Goal: Obtain resource: Download file/media

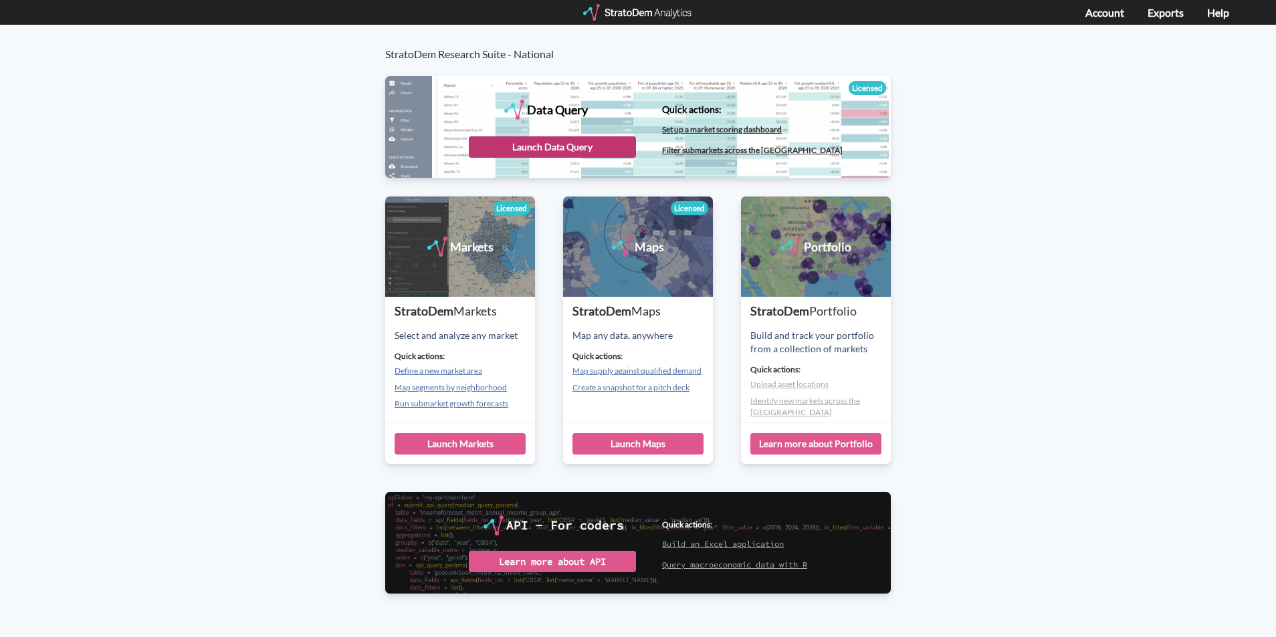
click at [511, 142] on div "Launch Data Query" at bounding box center [552, 146] width 167 height 21
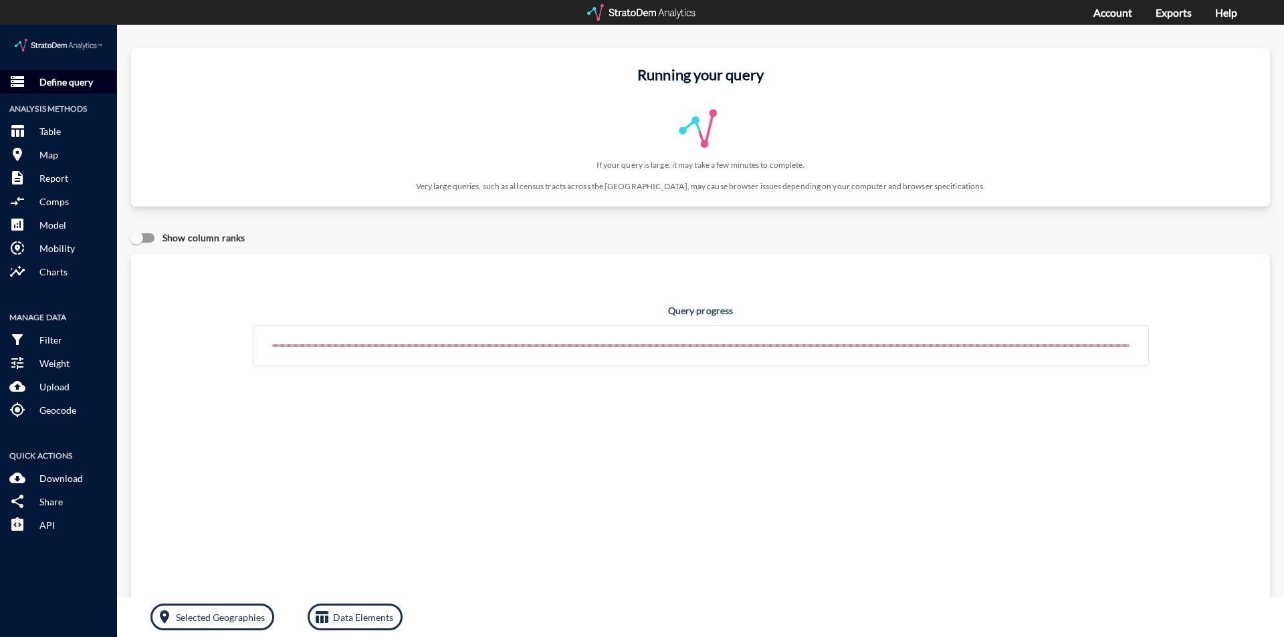
click button "storage Define query"
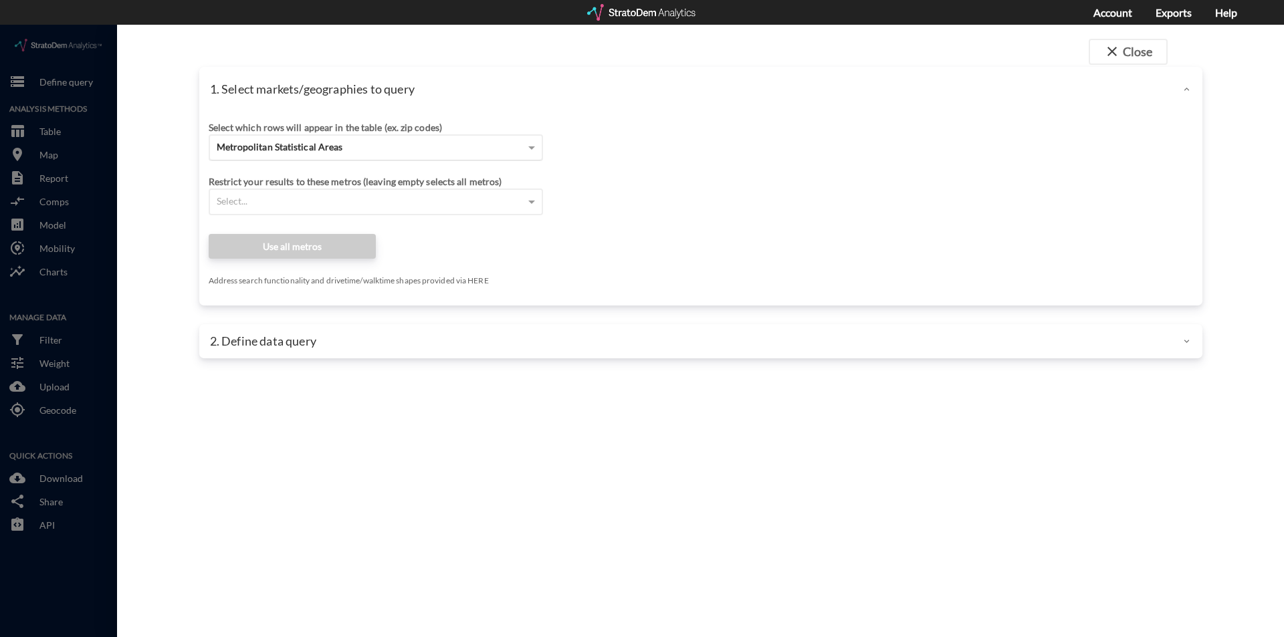
click span "Metropolitan Statistical Areas"
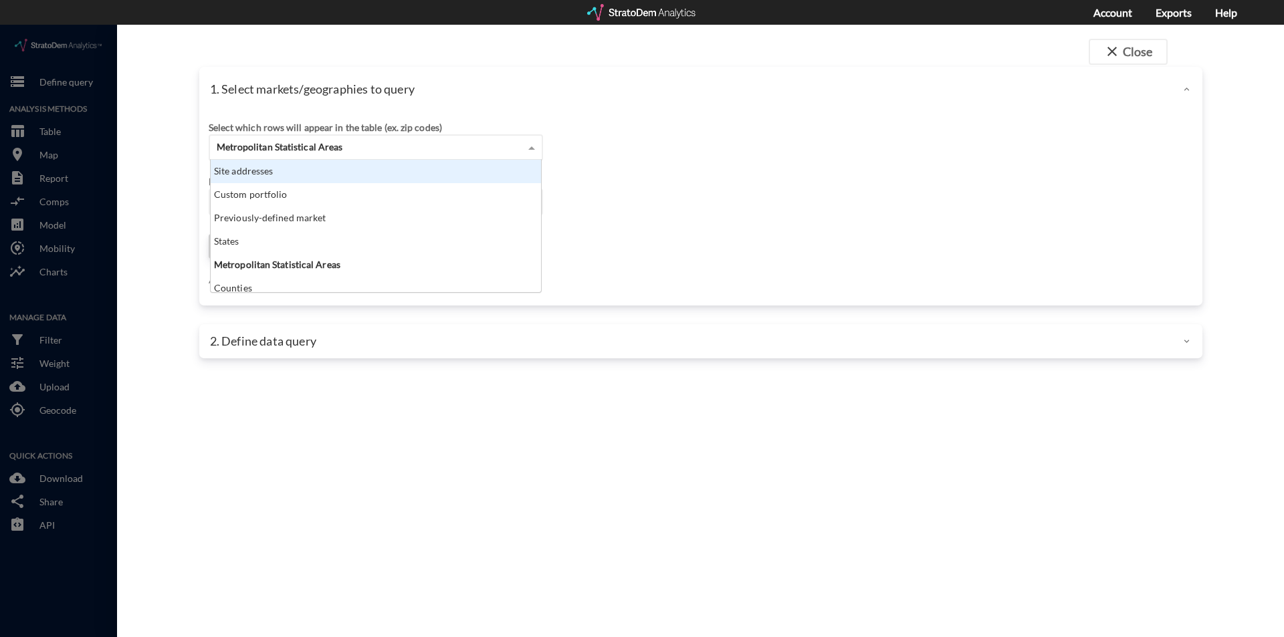
click div "Site addresses"
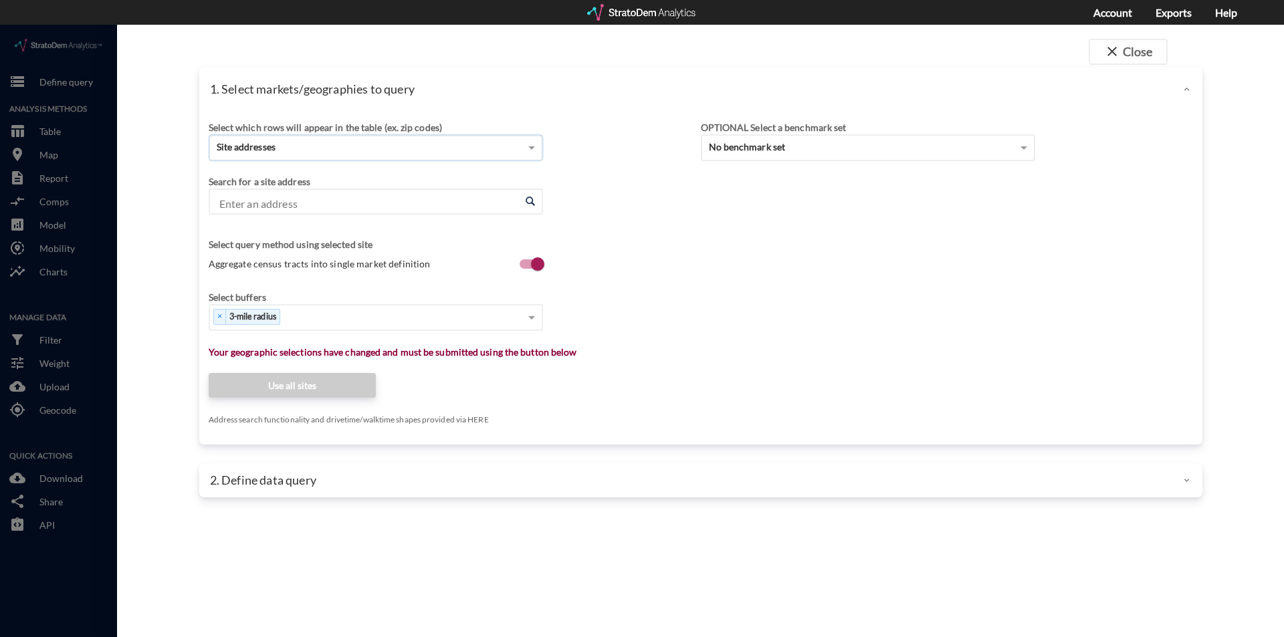
click input "Enter an address"
paste input "[STREET_ADDRESS]"
click li "13600 W 177th St, Overland Park, Kansas"
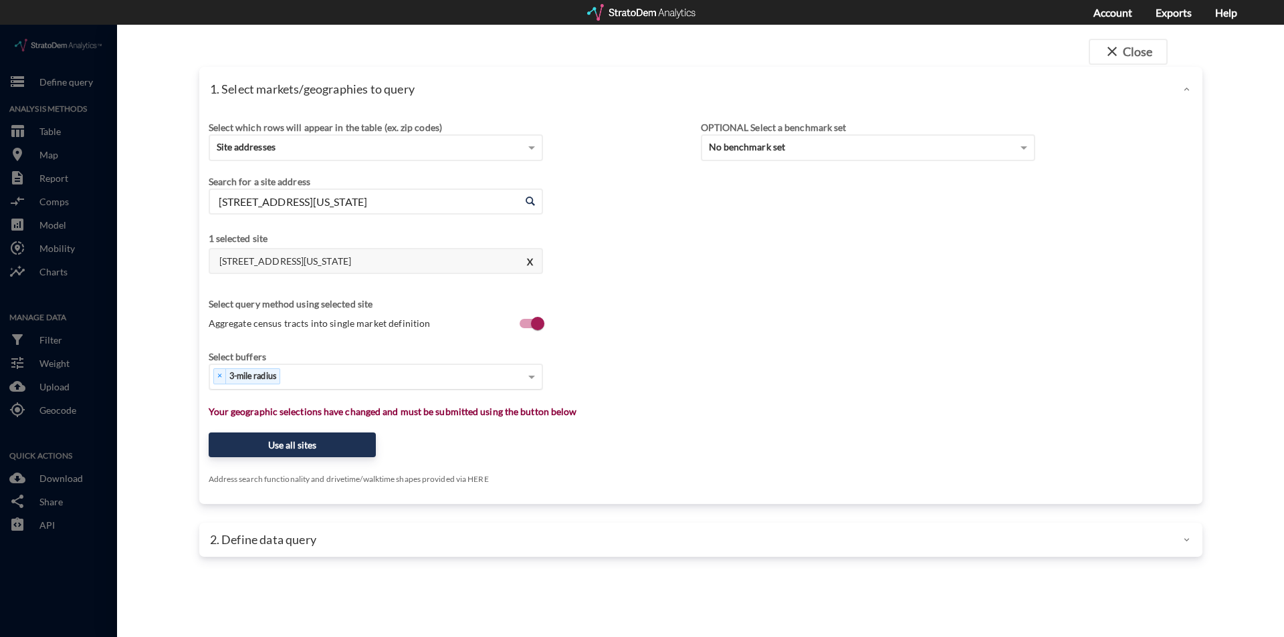
type input "13600 W 177th St, Overland Park, Kansas"
click div "× 3-mile radius"
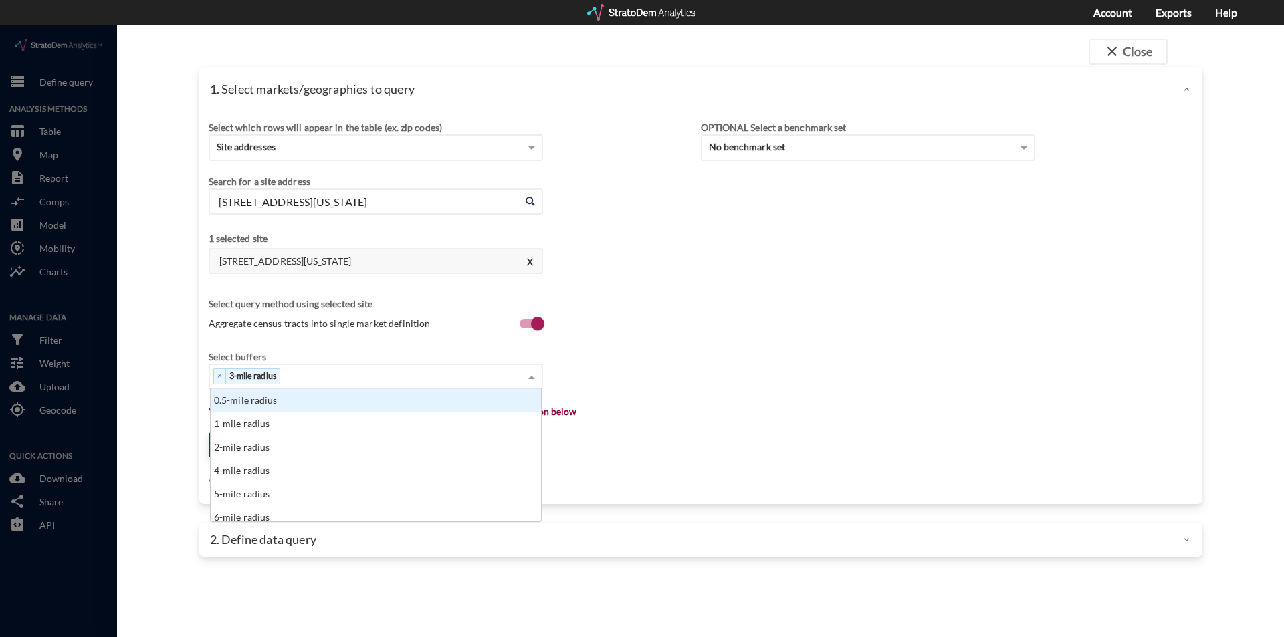
scroll to position [122, 322]
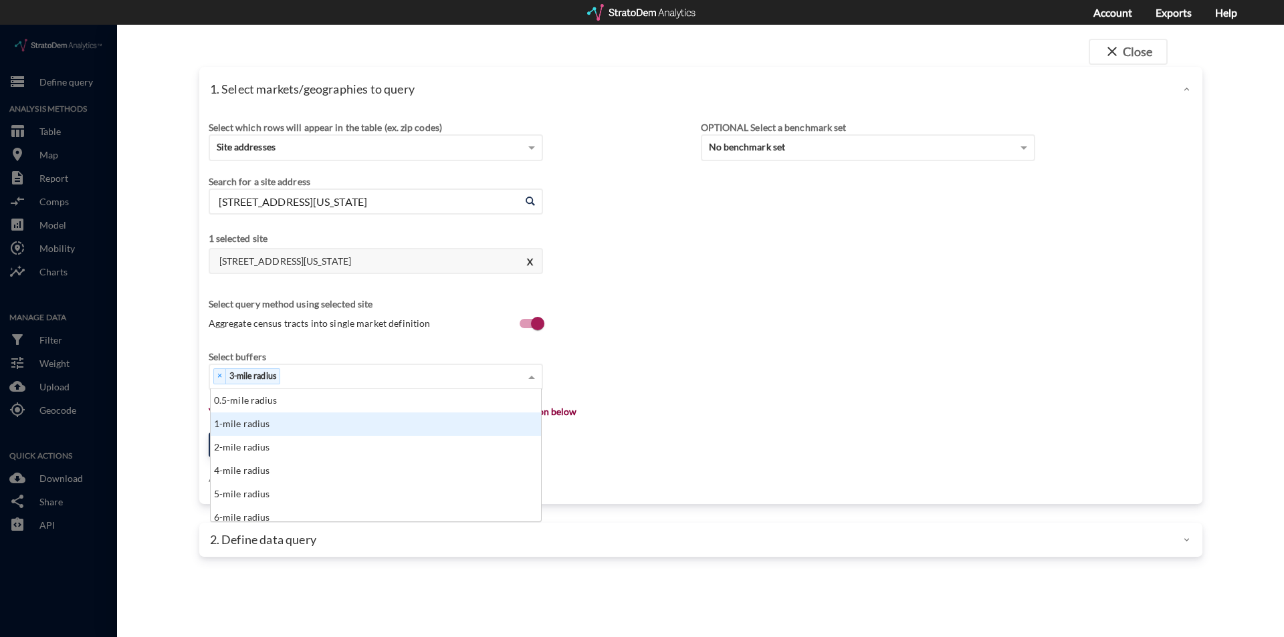
click div "1-mile radius"
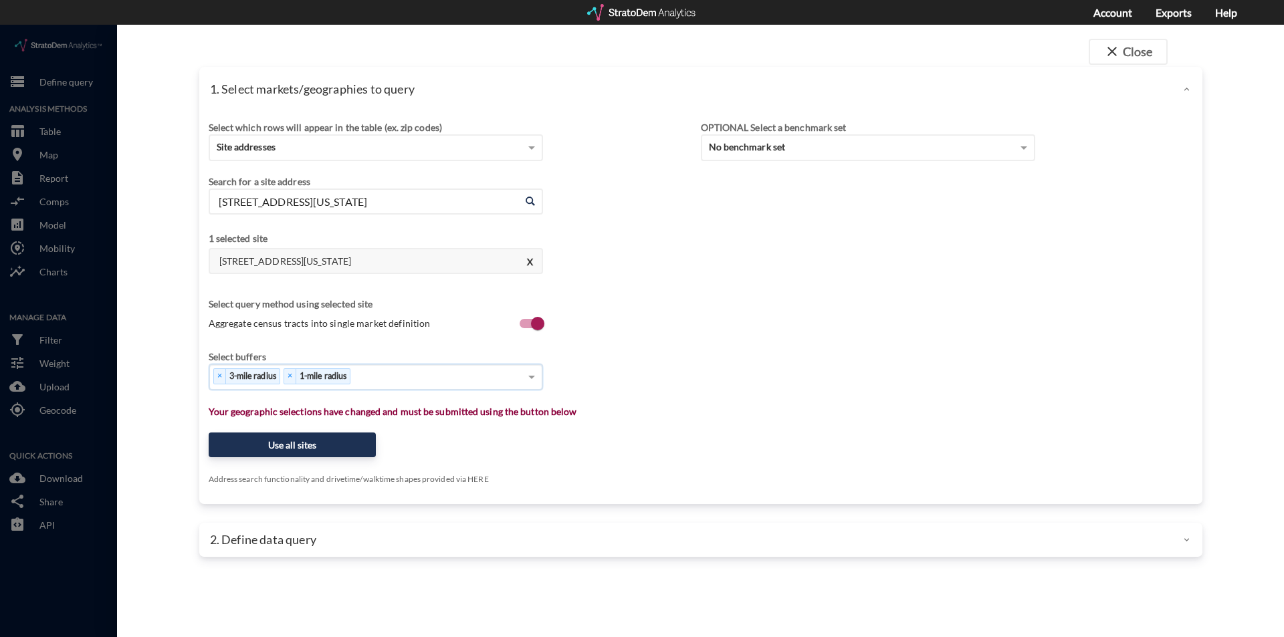
click div "× 3-mile radius × 1-mile radius"
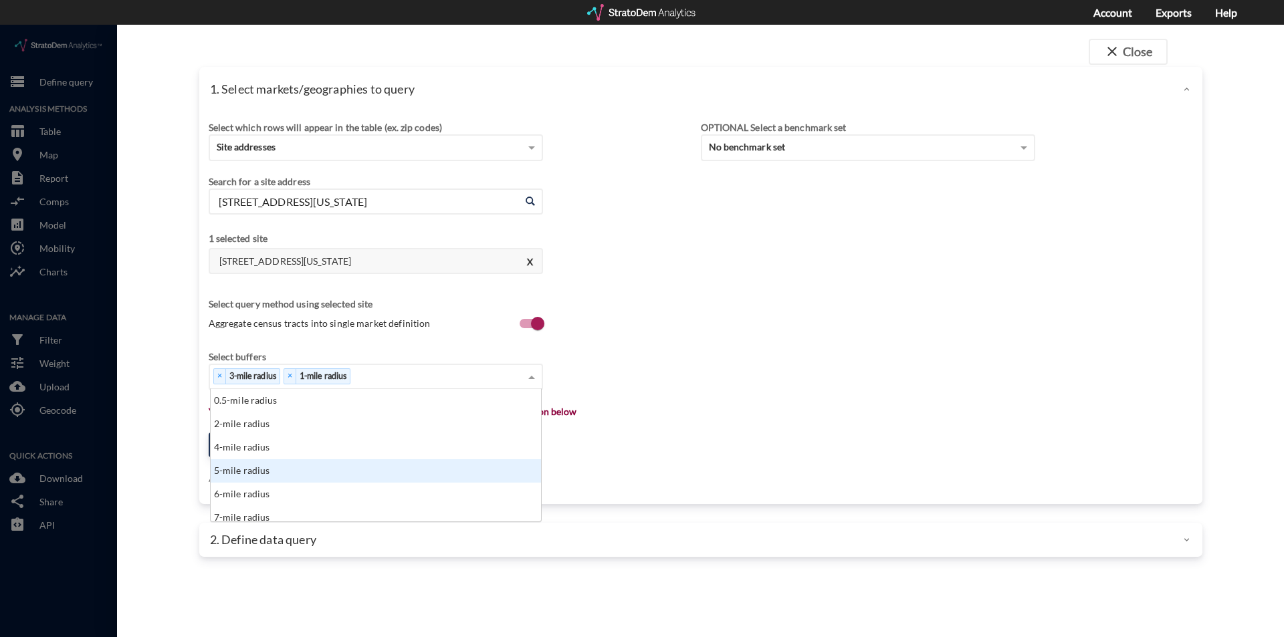
click div "5-mile radius"
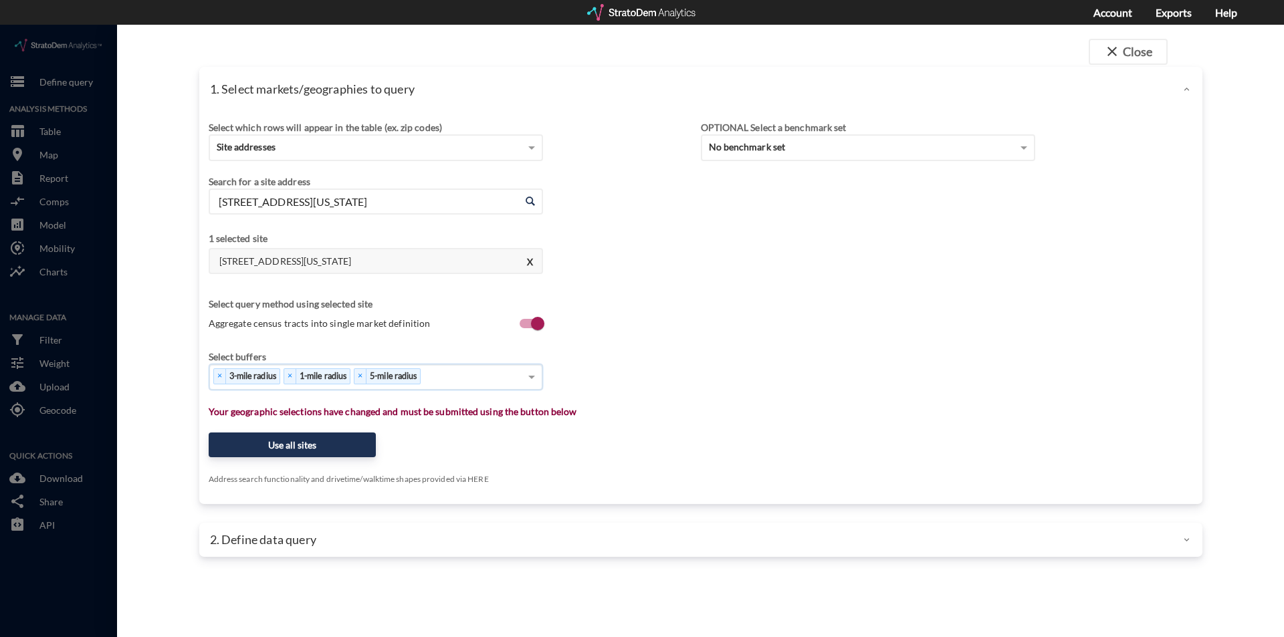
click div "× 3-mile radius × 1-mile radius × 5-mile radius"
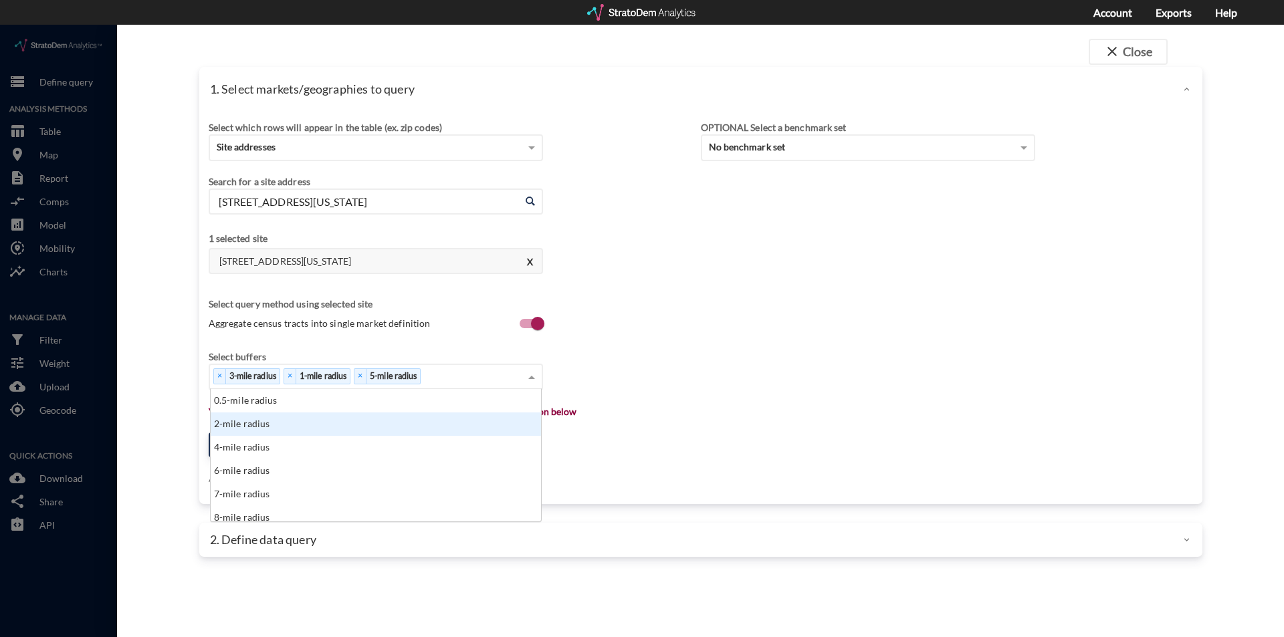
scroll to position [67, 0]
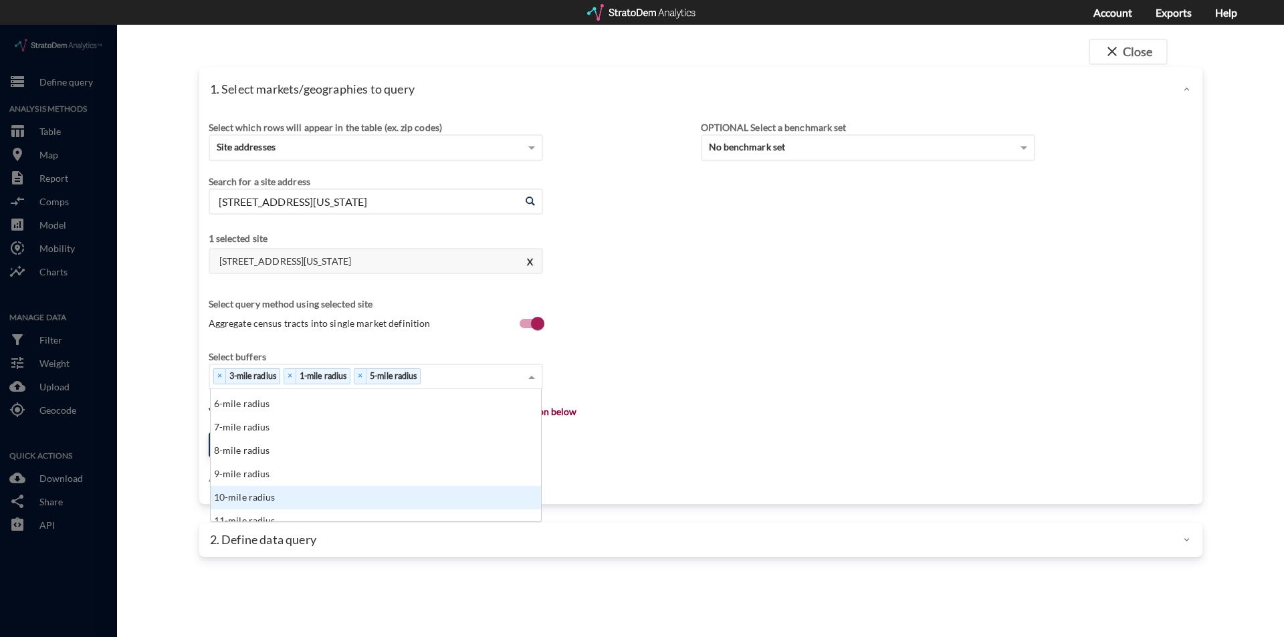
click div "10-mile radius"
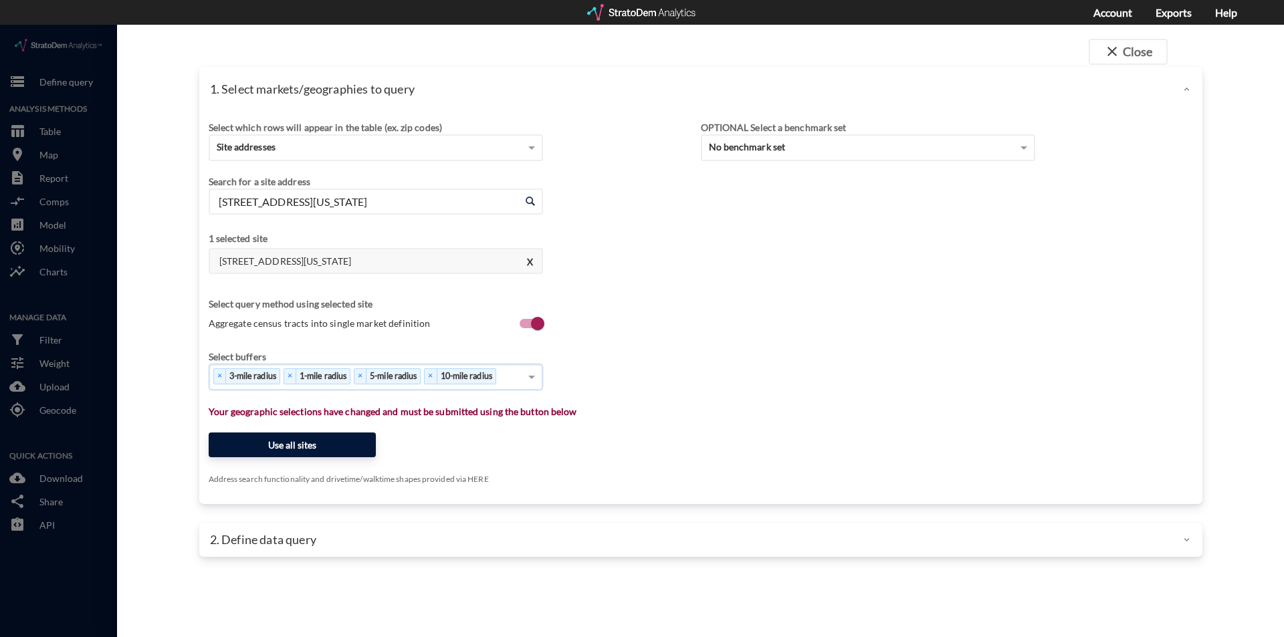
click button "Use all sites"
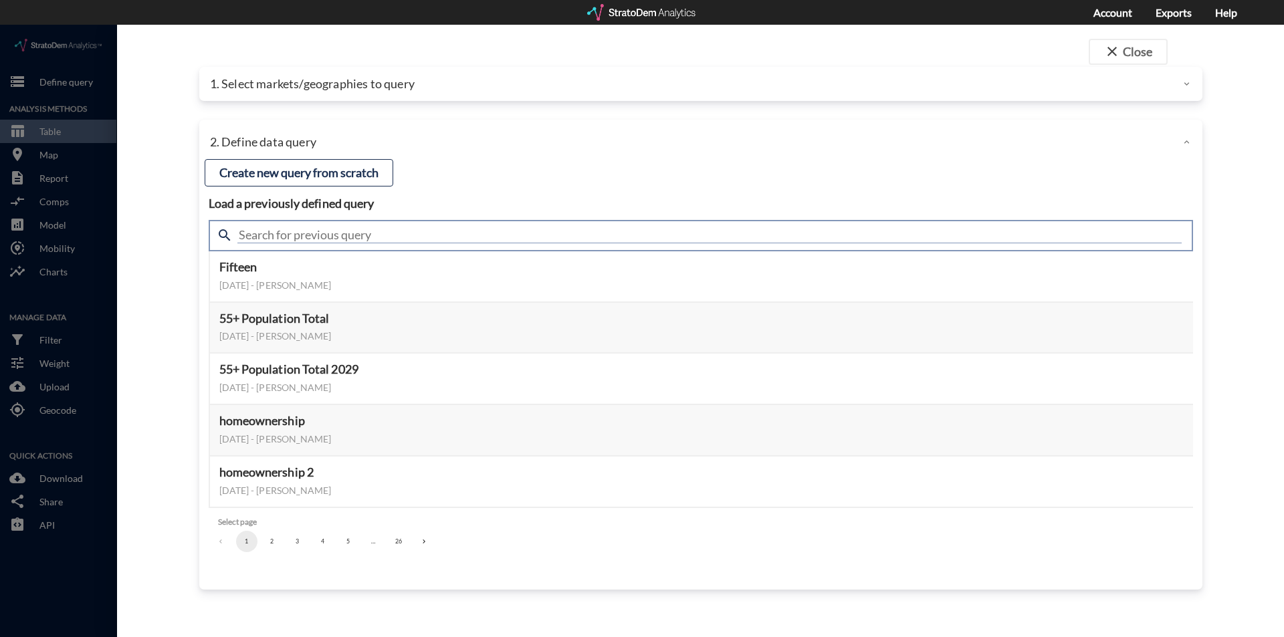
click input "text"
type input "housing demand"
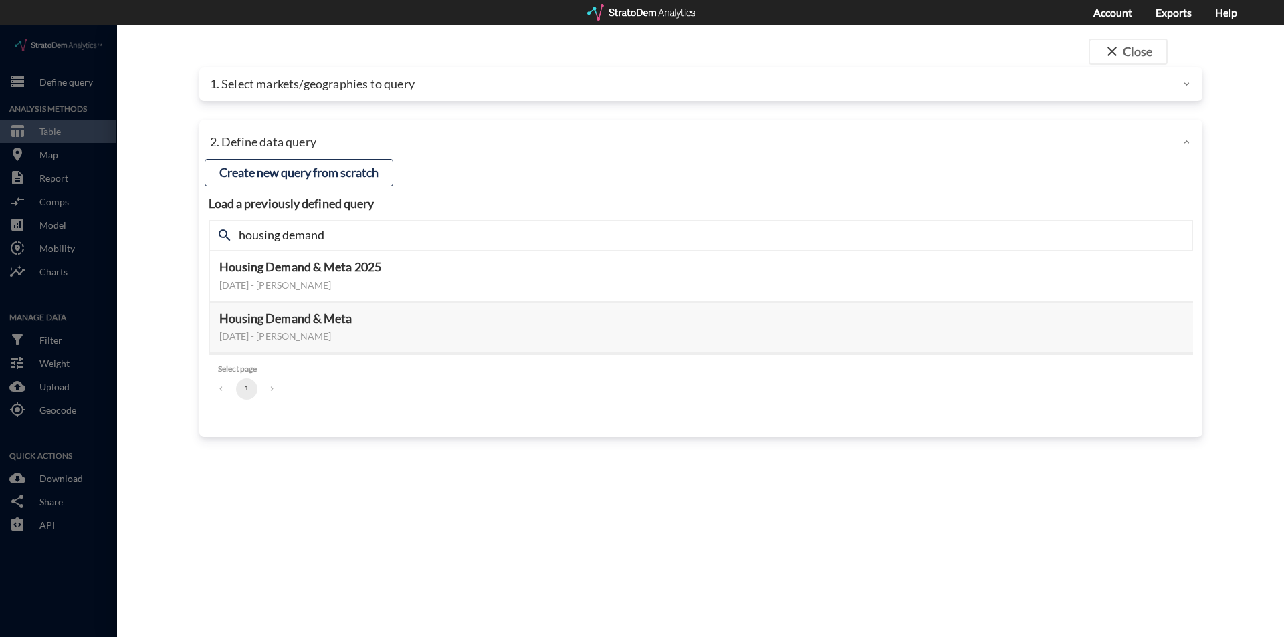
click div "close Close 1. Select markets/geographies to query Select which rows will appea…"
click button "Select this query"
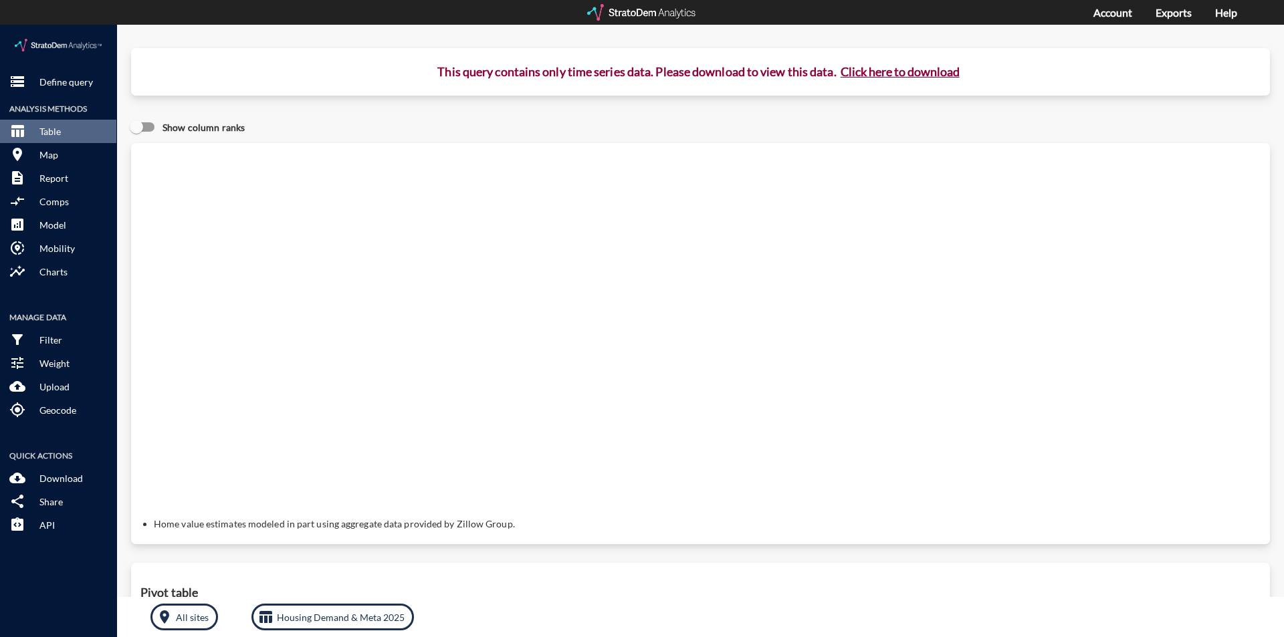
click button "Click here to download"
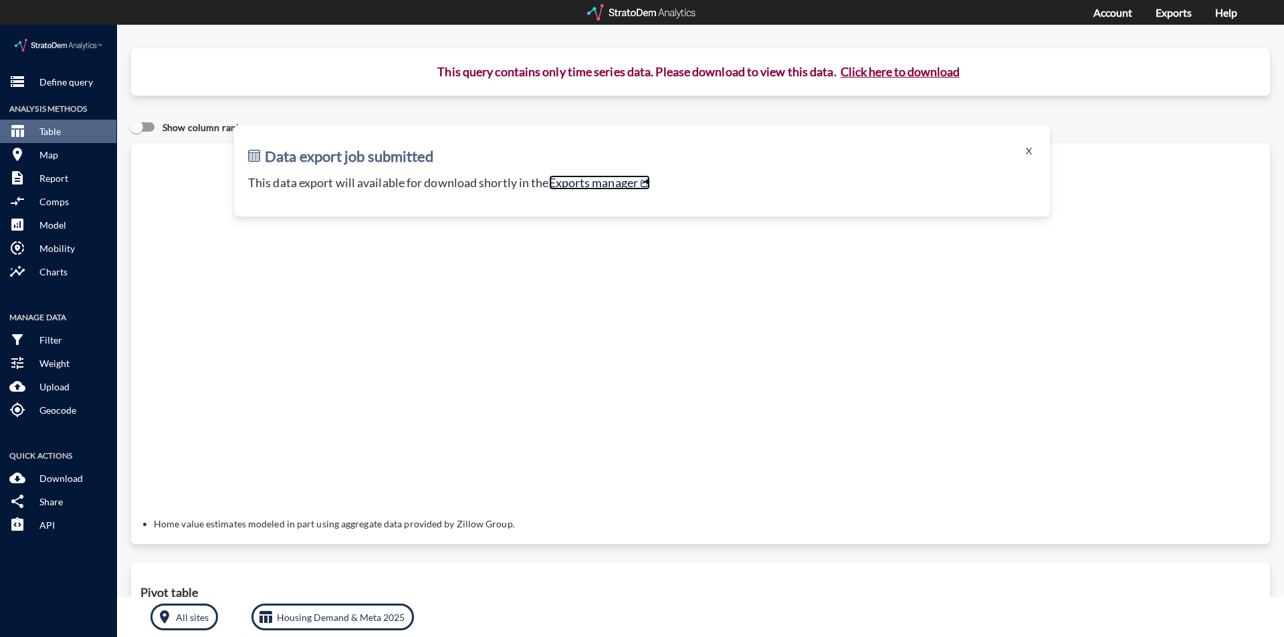
click link "Exports manager"
click button "storage Define query"
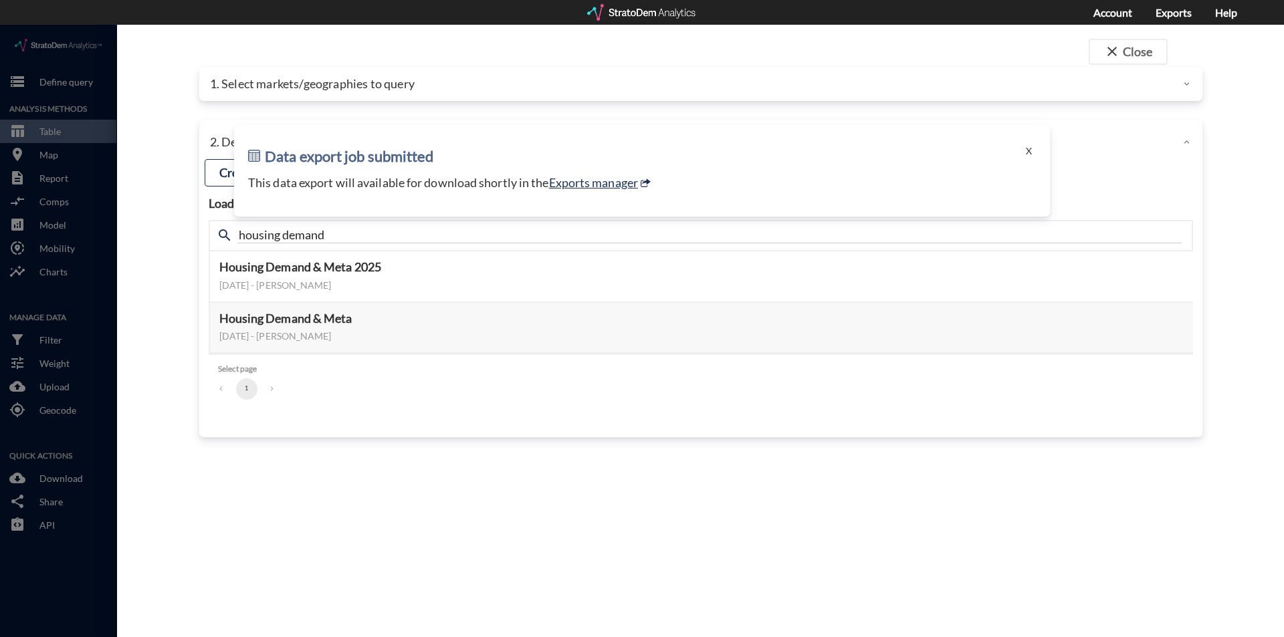
click div "1. Select markets/geographies to query"
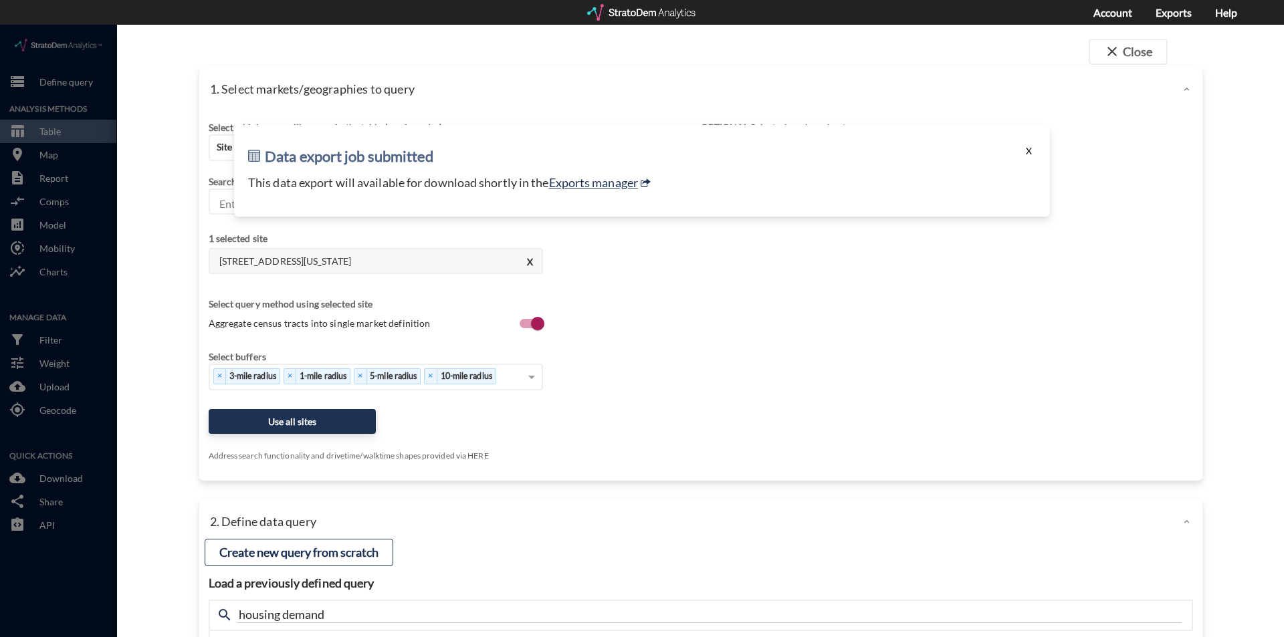
click button "X"
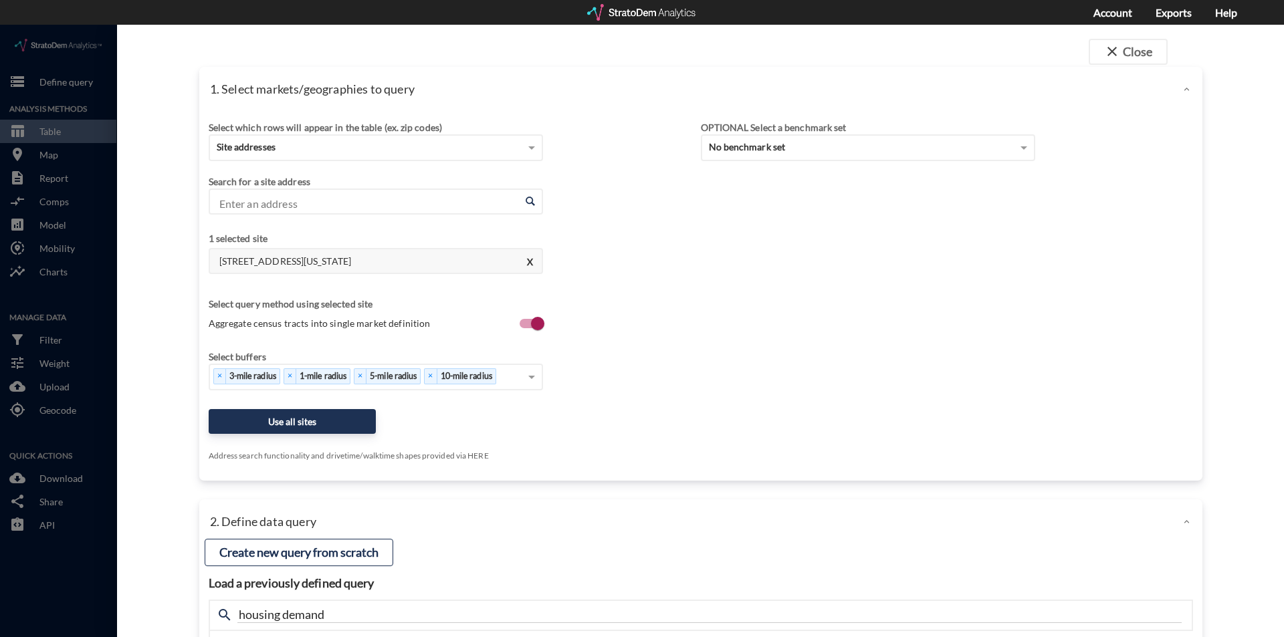
drag, startPoint x: 428, startPoint y: 234, endPoint x: 217, endPoint y: 236, distance: 211.3
click h4 "13600 W 177th St, Overland Park, Kansas"
copy h4 "13600 W 177th St, Overland Park, Kansas"
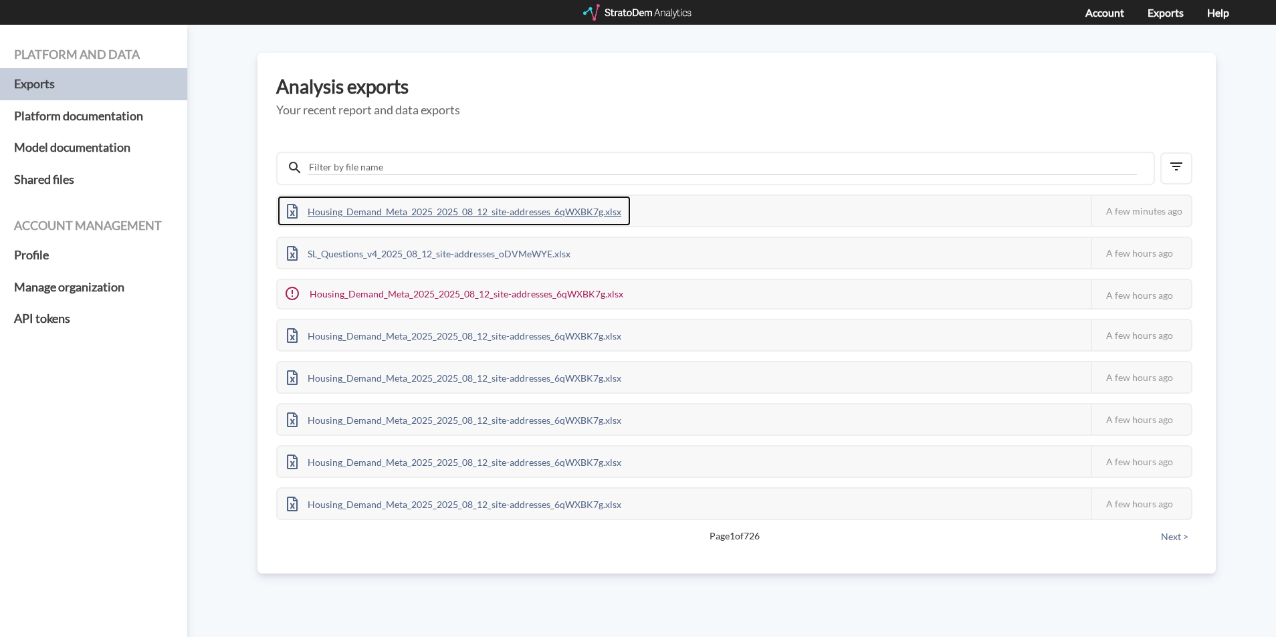
click at [384, 213] on div "Housing_Demand_Meta_2025_2025_08_12_site-addresses_6qWXBK7g.xlsx" at bounding box center [454, 211] width 353 height 30
